Goal: Find specific page/section: Find specific page/section

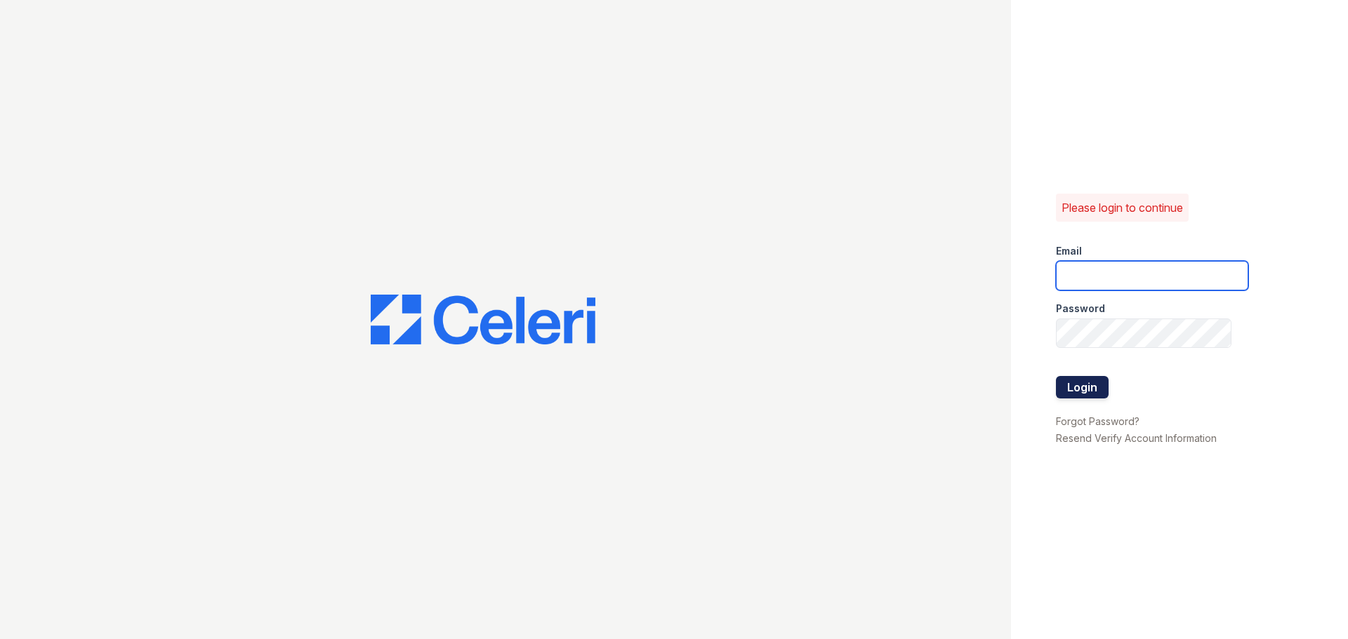
type input "ASzwajkowski@trinity-pm.com"
click at [1075, 379] on button "Login" at bounding box center [1082, 387] width 53 height 22
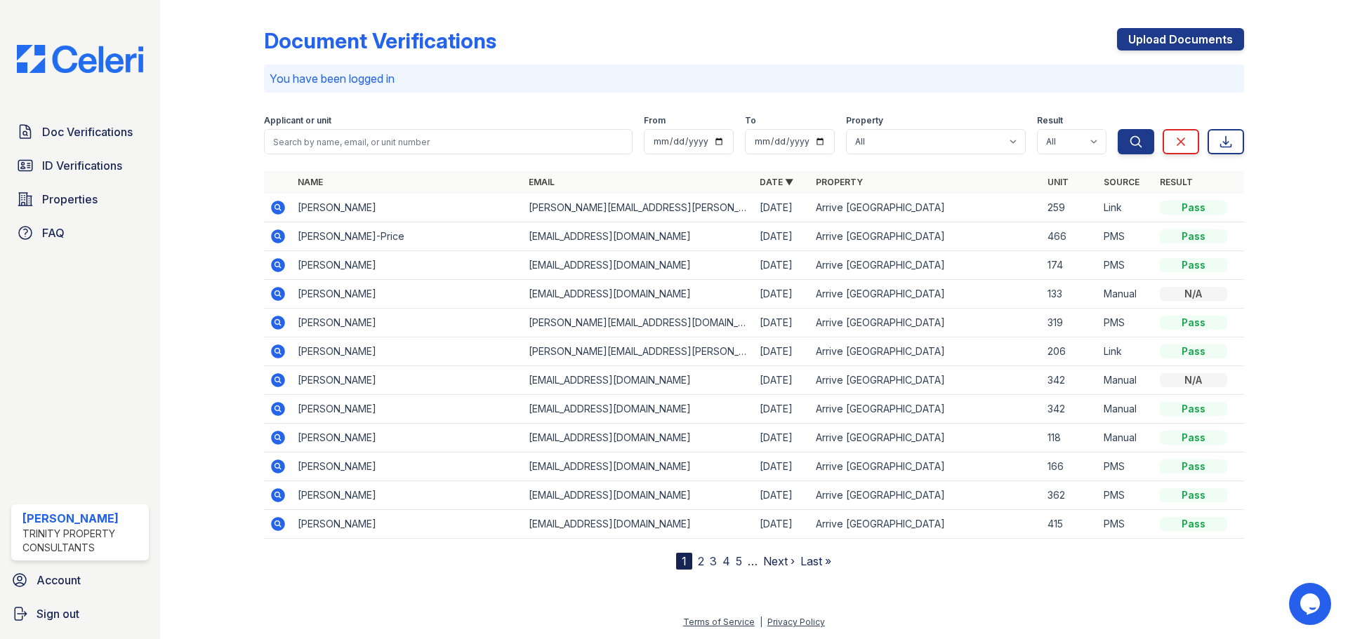
click at [702, 561] on link "2" at bounding box center [701, 562] width 6 height 14
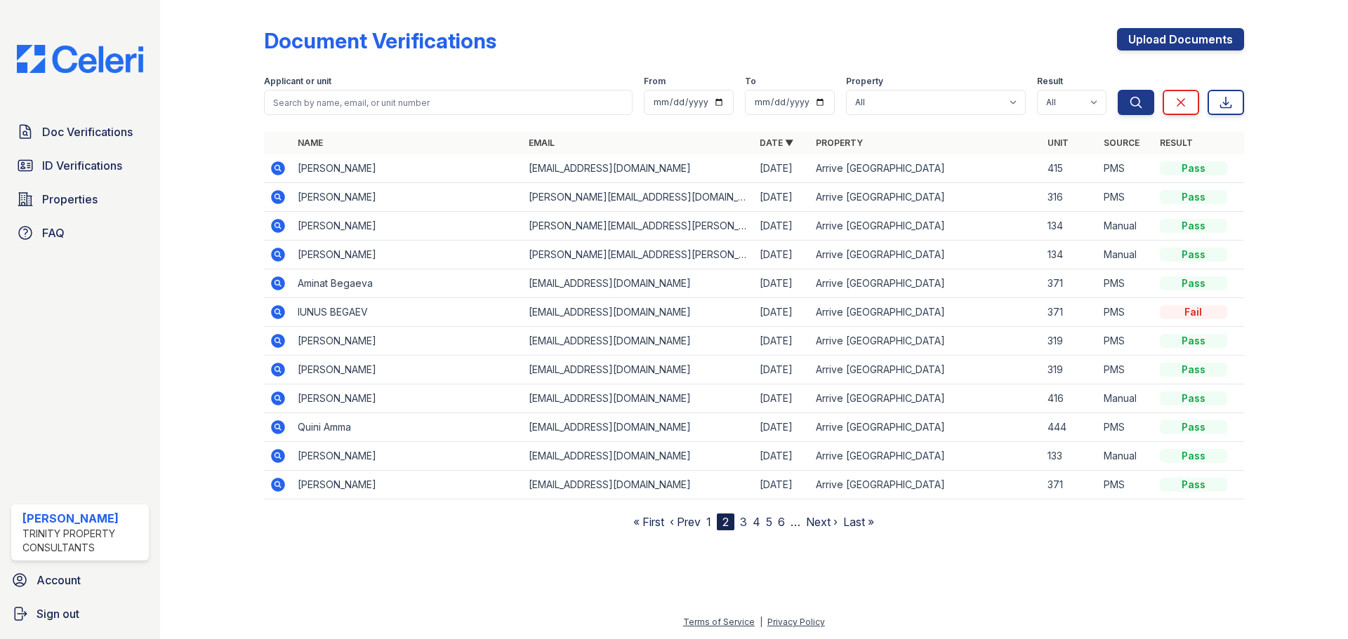
click at [710, 527] on link "1" at bounding box center [708, 522] width 5 height 14
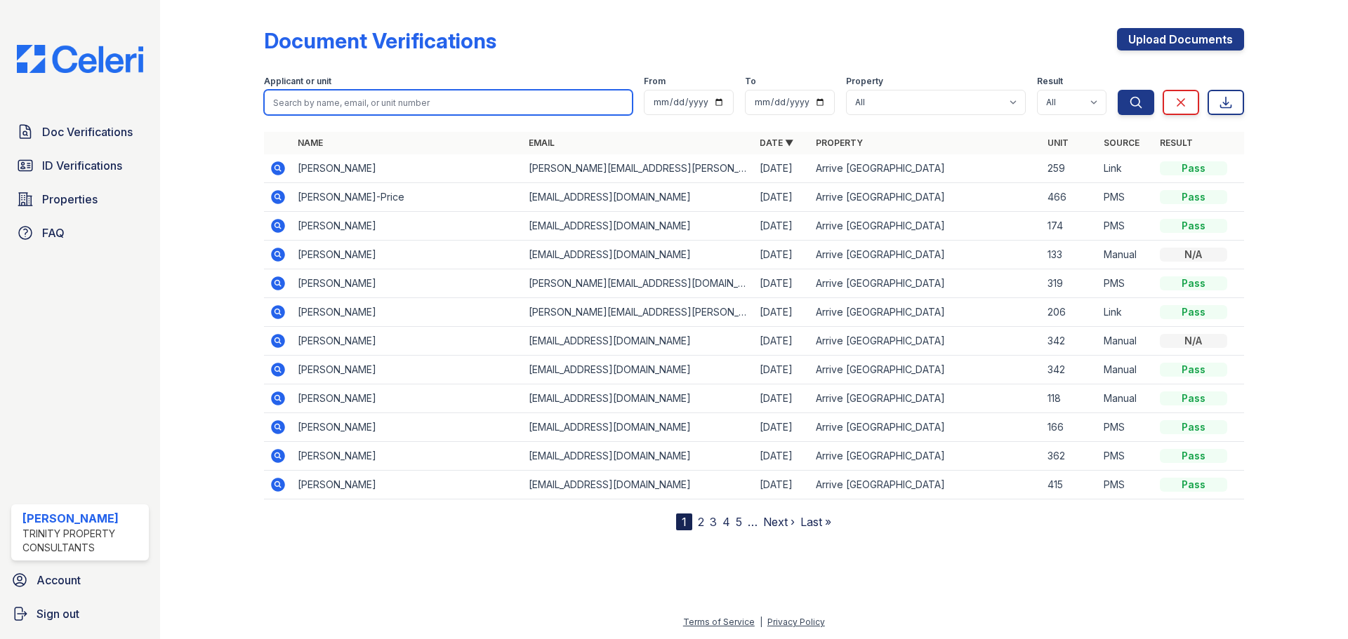
click at [364, 104] on input "search" at bounding box center [448, 102] width 369 height 25
type input "maria"
click at [1117, 90] on button "Search" at bounding box center [1135, 102] width 36 height 25
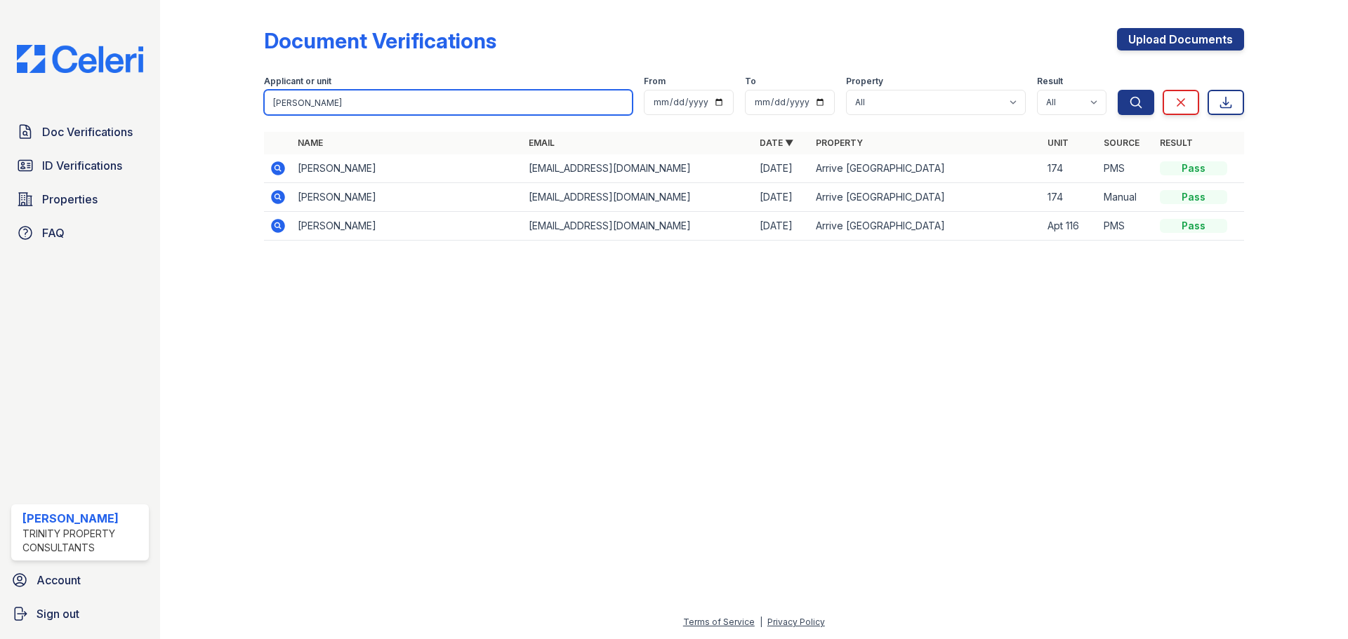
click at [364, 104] on input "maria" at bounding box center [448, 102] width 369 height 25
type input "osinubi"
click at [1117, 90] on button "Search" at bounding box center [1135, 102] width 36 height 25
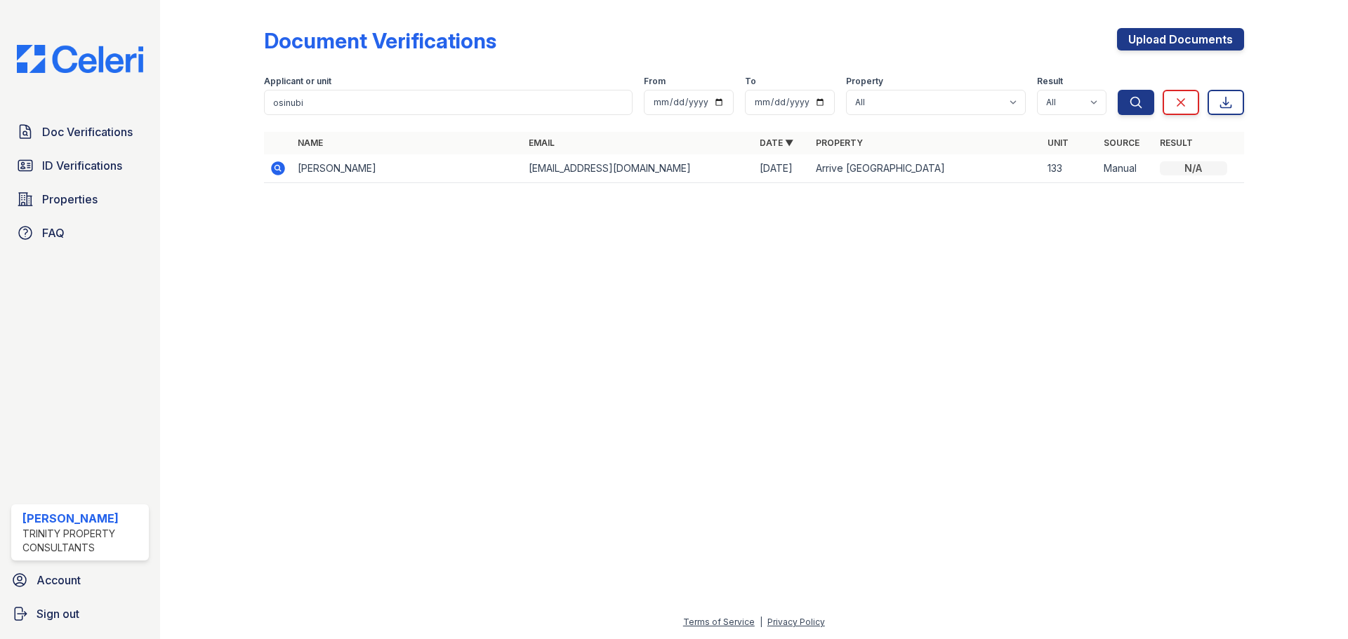
click at [276, 168] on icon at bounding box center [277, 168] width 4 height 4
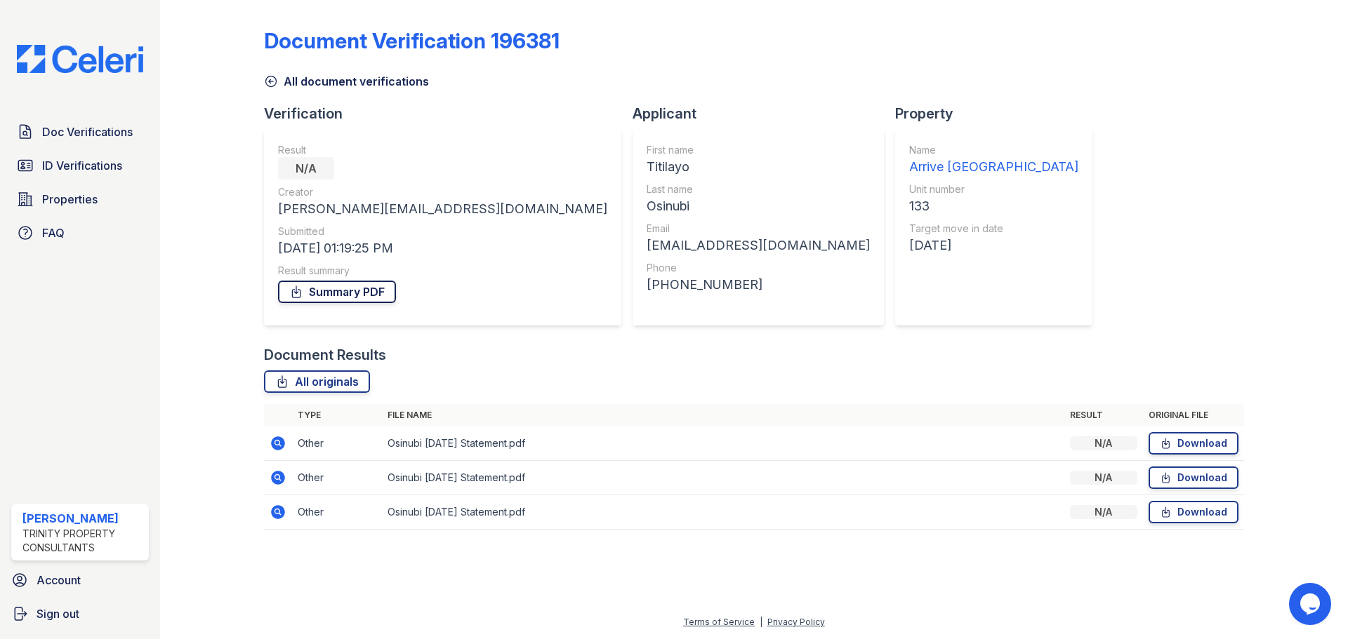
click at [316, 290] on link "Summary PDF" at bounding box center [337, 292] width 118 height 22
click at [65, 166] on span "ID Verifications" at bounding box center [82, 165] width 80 height 17
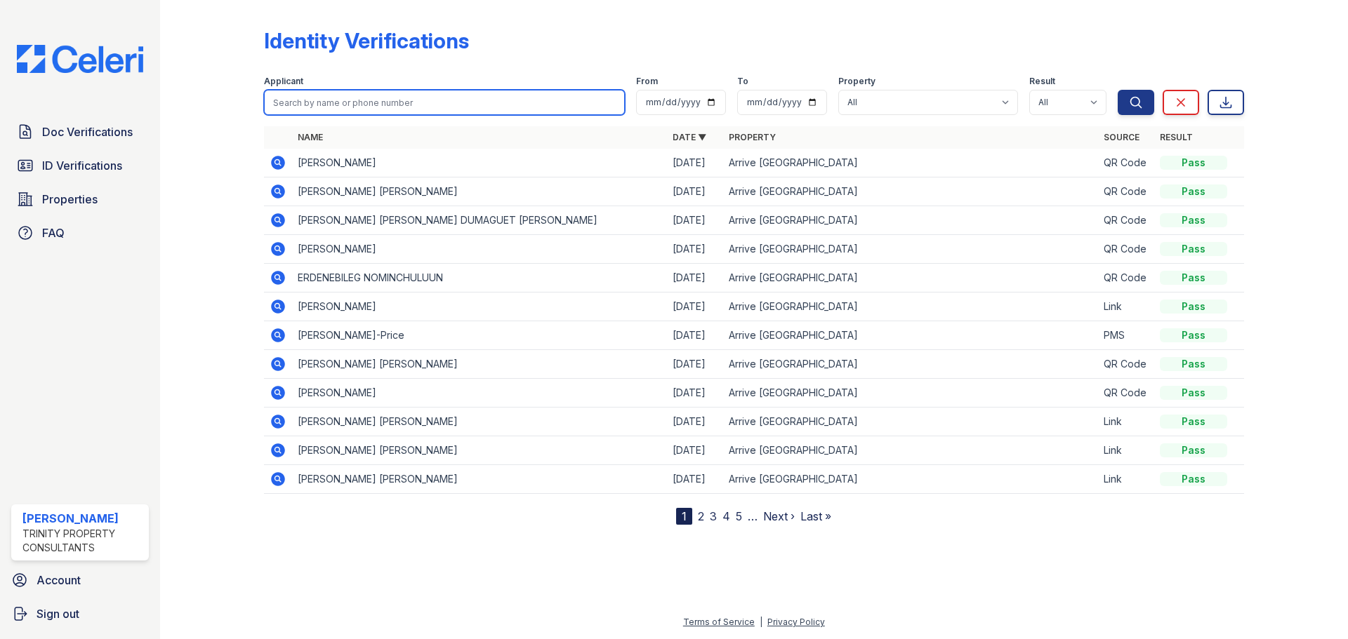
click at [390, 102] on input "search" at bounding box center [444, 102] width 361 height 25
type input "osinubi"
click at [1117, 90] on button "Search" at bounding box center [1135, 102] width 36 height 25
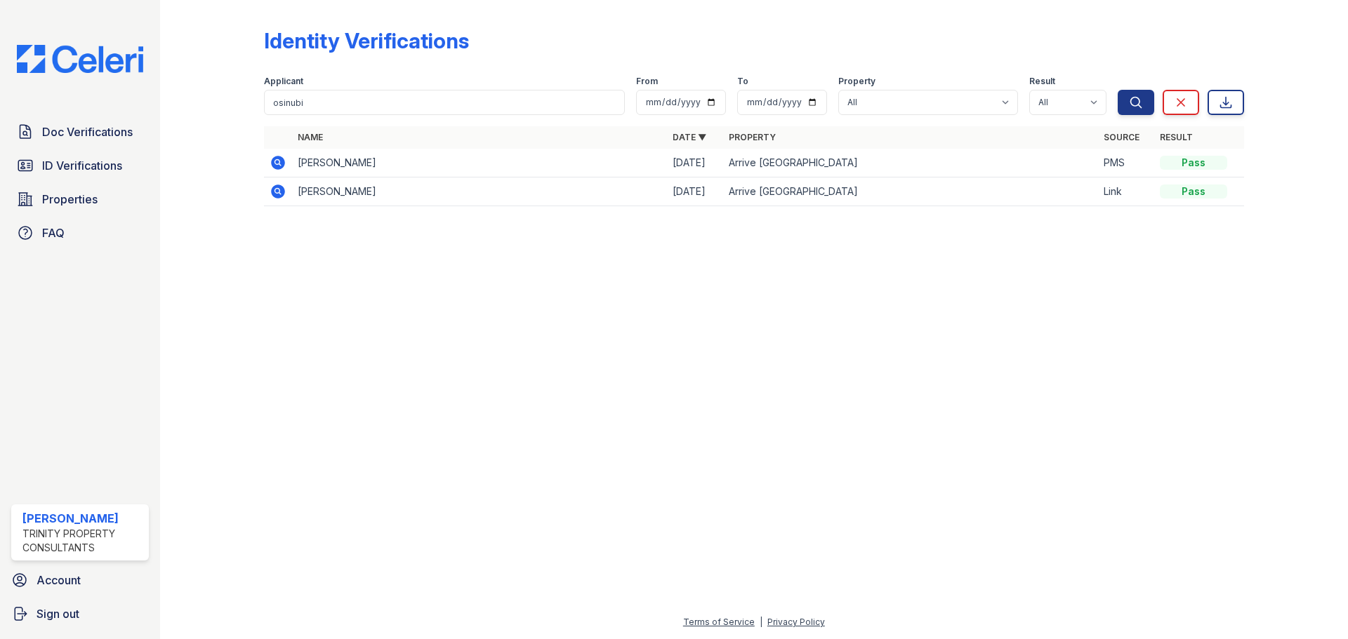
click at [279, 162] on icon at bounding box center [278, 162] width 17 height 17
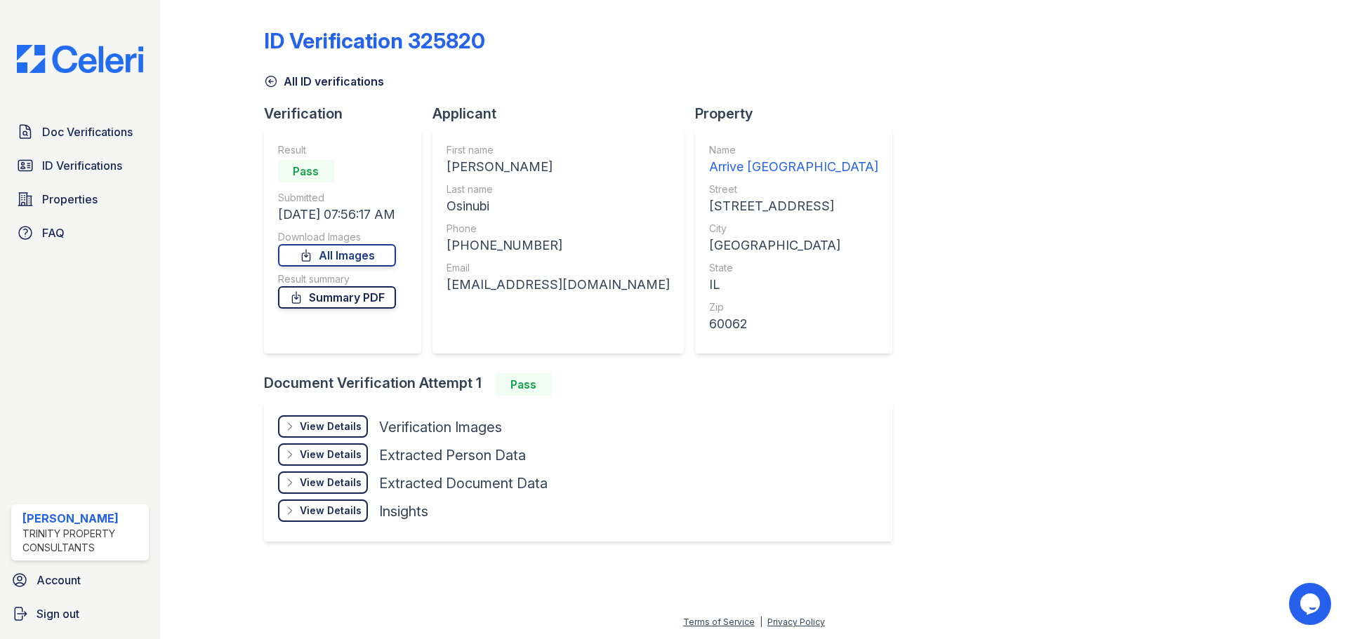
click at [346, 298] on link "Summary PDF" at bounding box center [337, 297] width 118 height 22
click at [101, 176] on link "ID Verifications" at bounding box center [80, 166] width 138 height 28
